Goal: Find contact information: Find contact information

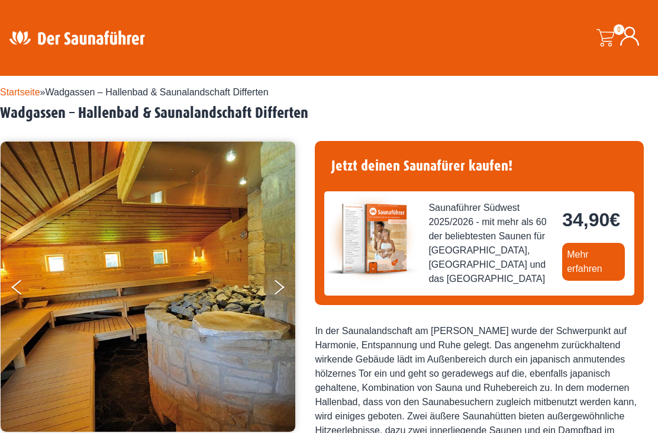
scroll to position [8, 0]
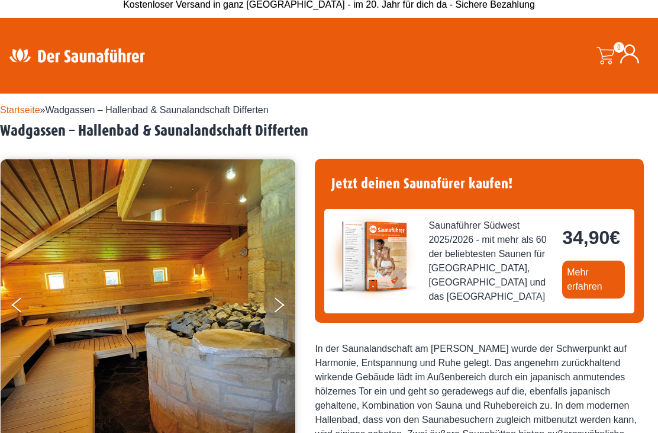
click at [597, 272] on link "Mehr erfahren" at bounding box center [593, 279] width 63 height 38
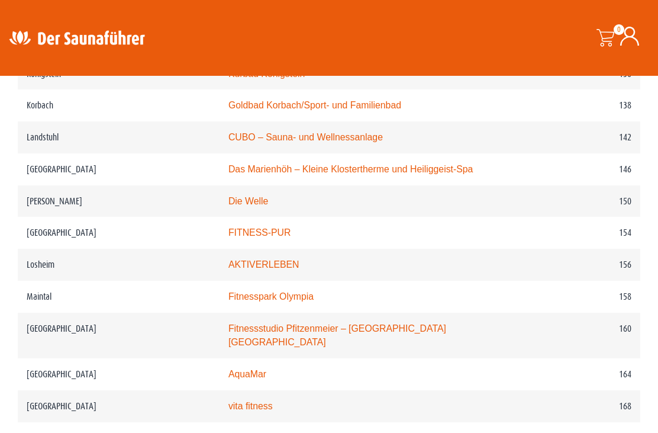
scroll to position [1604, 0]
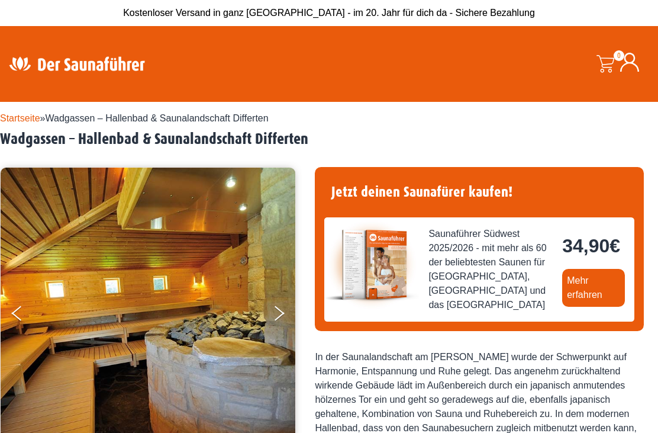
click at [18, 121] on link "Startseite" at bounding box center [20, 118] width 40 height 10
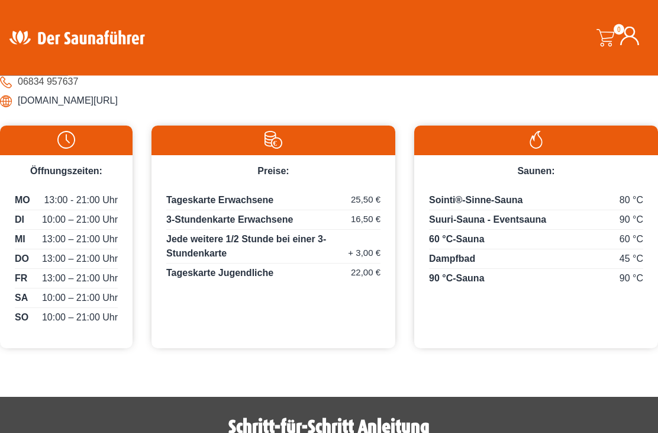
scroll to position [603, 0]
click at [73, 110] on li "[DOMAIN_NAME][URL]" at bounding box center [329, 100] width 658 height 19
click at [99, 110] on li "[DOMAIN_NAME][URL]" at bounding box center [329, 100] width 658 height 19
click at [79, 110] on li "[DOMAIN_NAME][URL]" at bounding box center [329, 100] width 658 height 19
copy li "[DOMAIN_NAME][URL]"
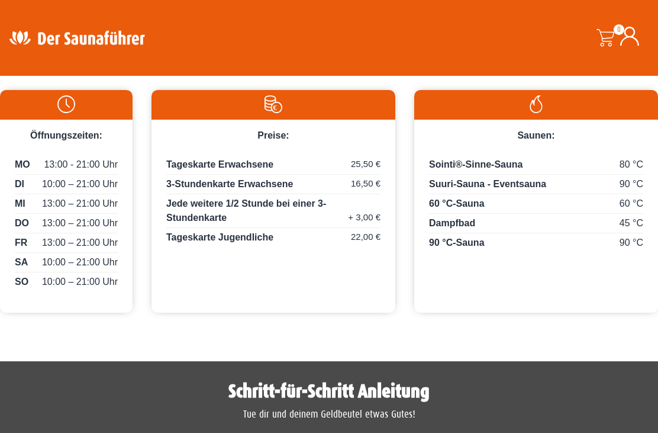
scroll to position [641, 0]
